Goal: Information Seeking & Learning: Learn about a topic

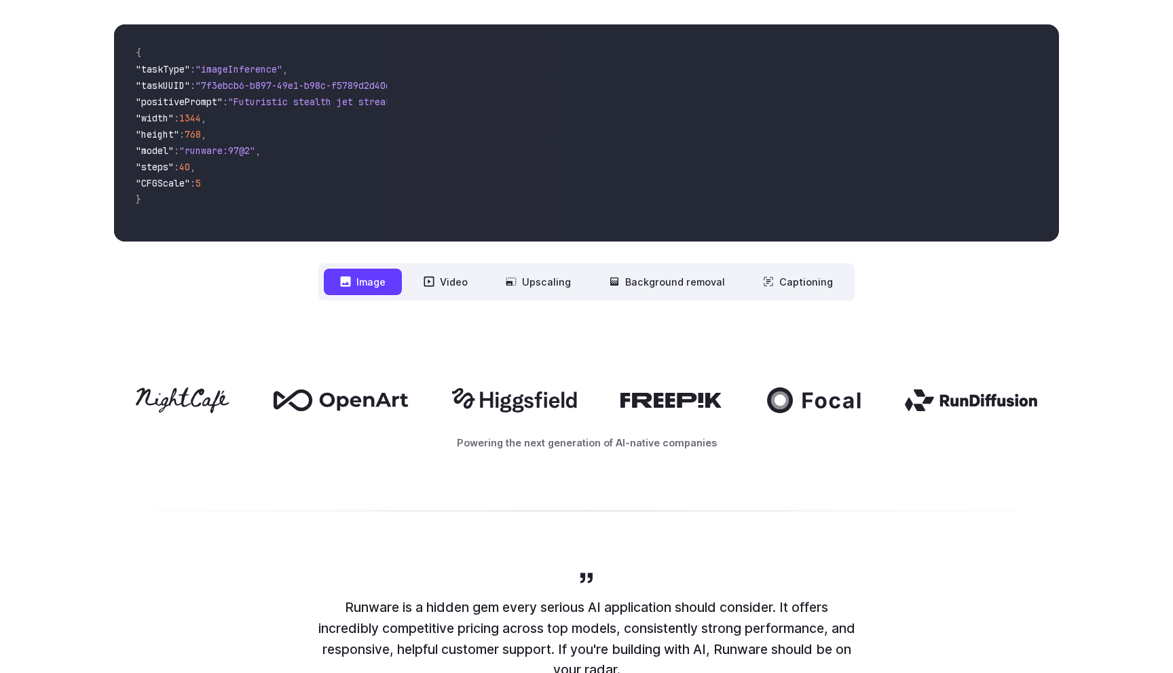
scroll to position [518, 0]
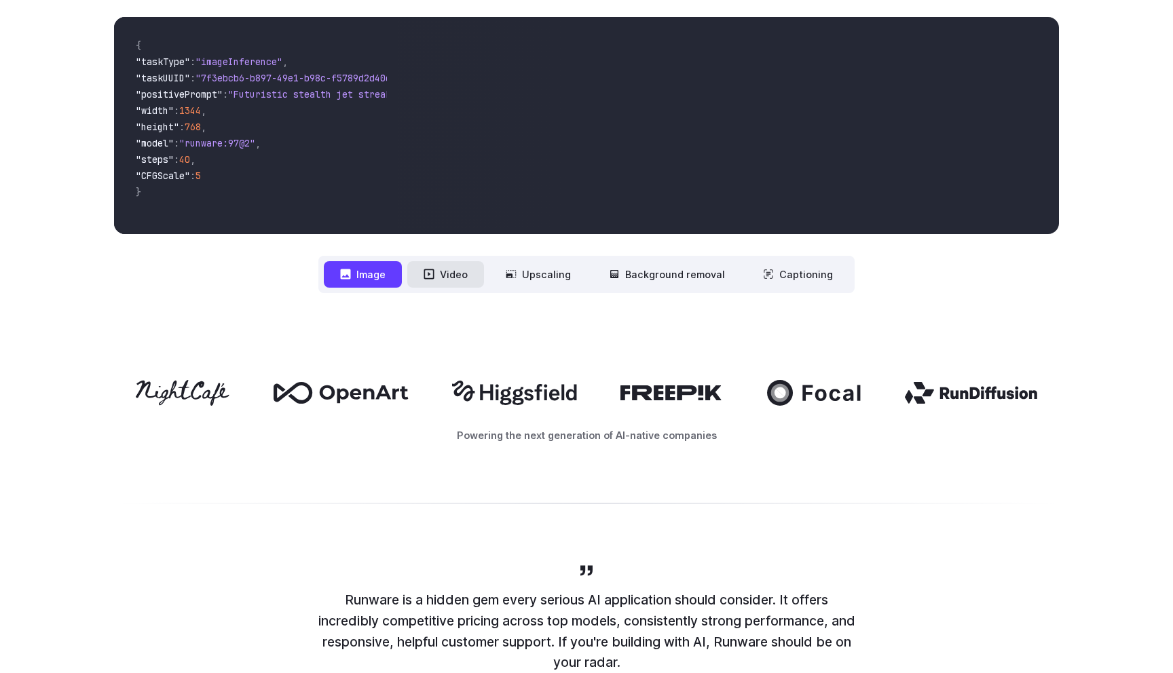
click at [447, 278] on button "Video" at bounding box center [445, 274] width 77 height 26
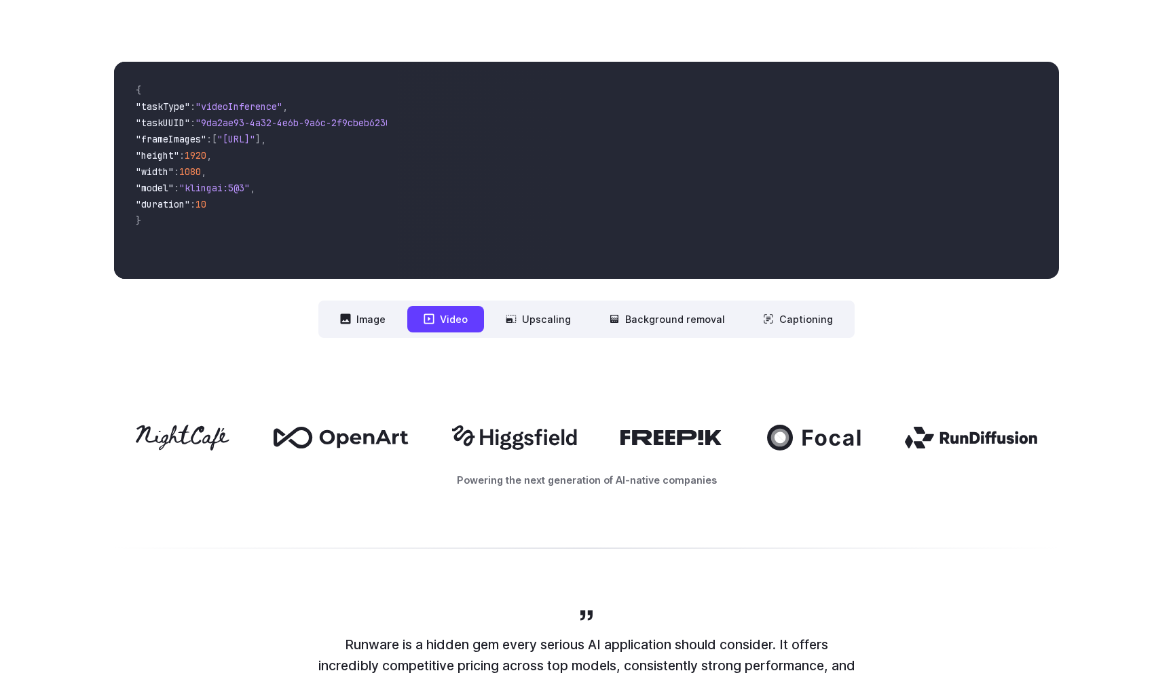
scroll to position [0, 0]
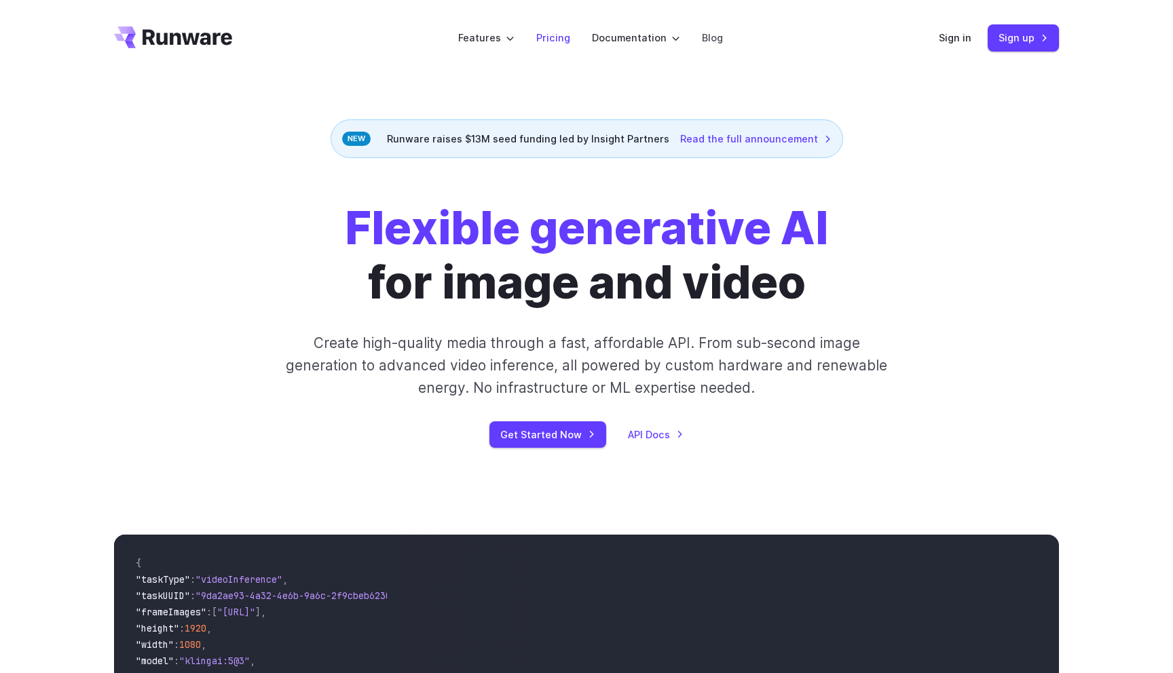
click at [566, 41] on link "Pricing" at bounding box center [553, 38] width 34 height 16
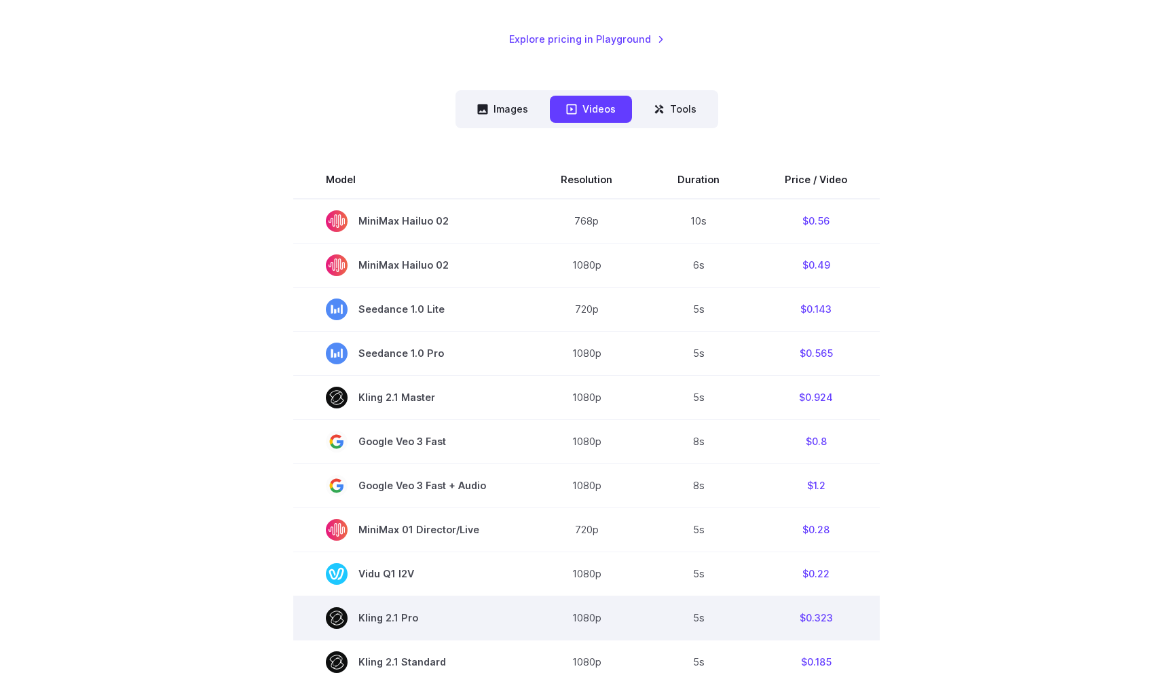
scroll to position [295, 0]
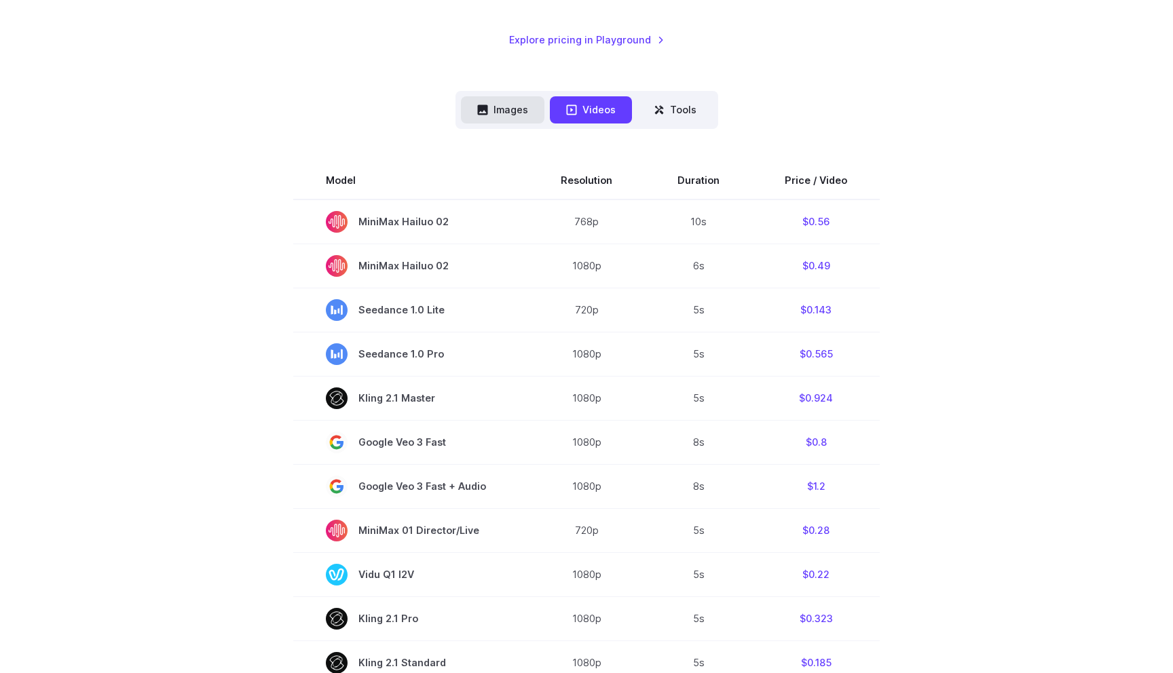
click at [527, 116] on button "Images" at bounding box center [502, 109] width 83 height 26
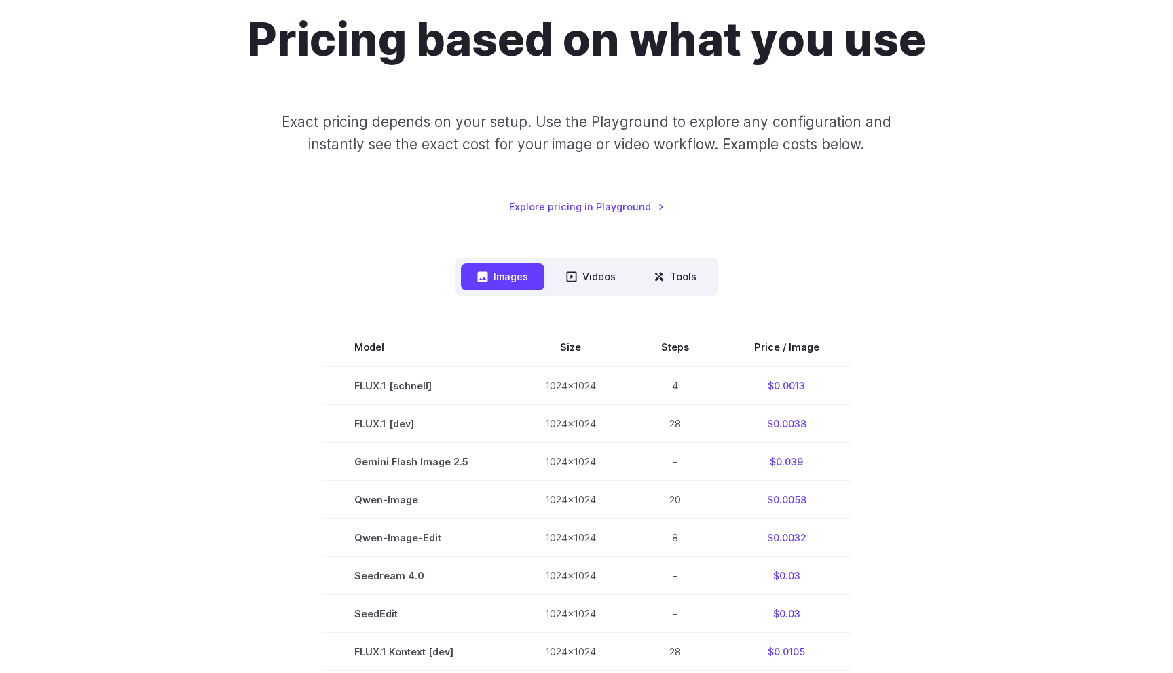
scroll to position [0, 0]
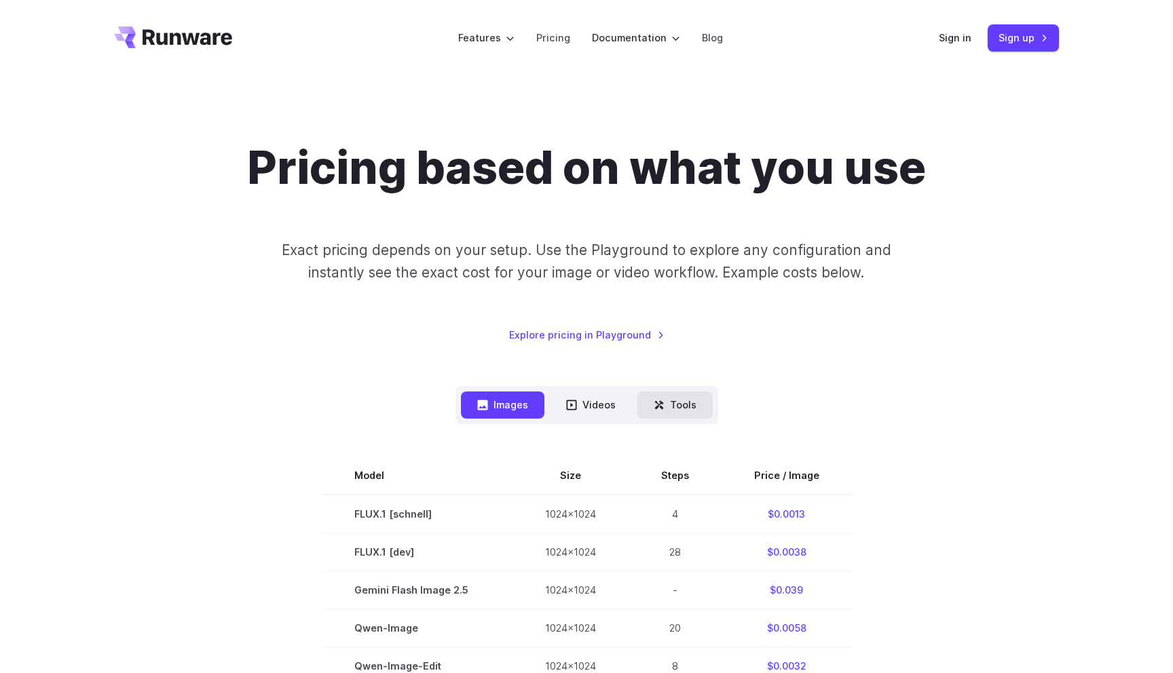
click at [679, 415] on button "Tools" at bounding box center [674, 405] width 75 height 26
